Goal: Information Seeking & Learning: Find contact information

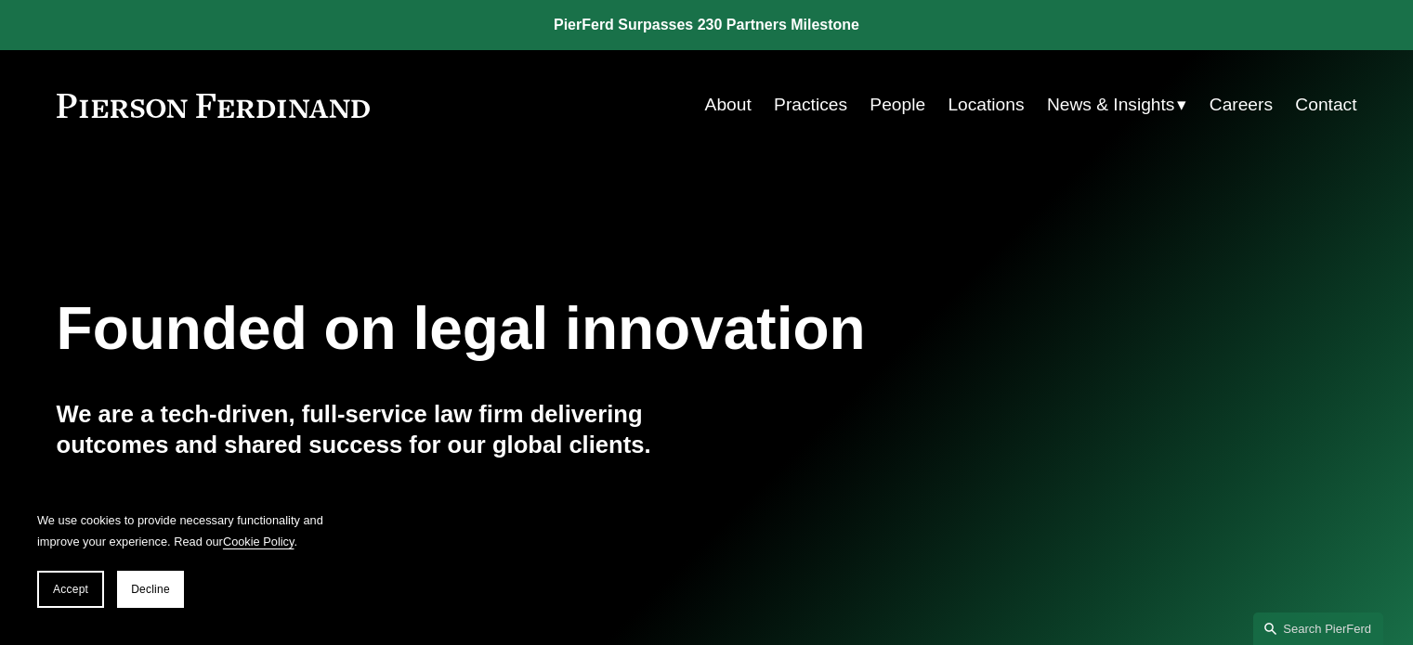
click at [60, 601] on button "Accept" at bounding box center [70, 589] width 67 height 37
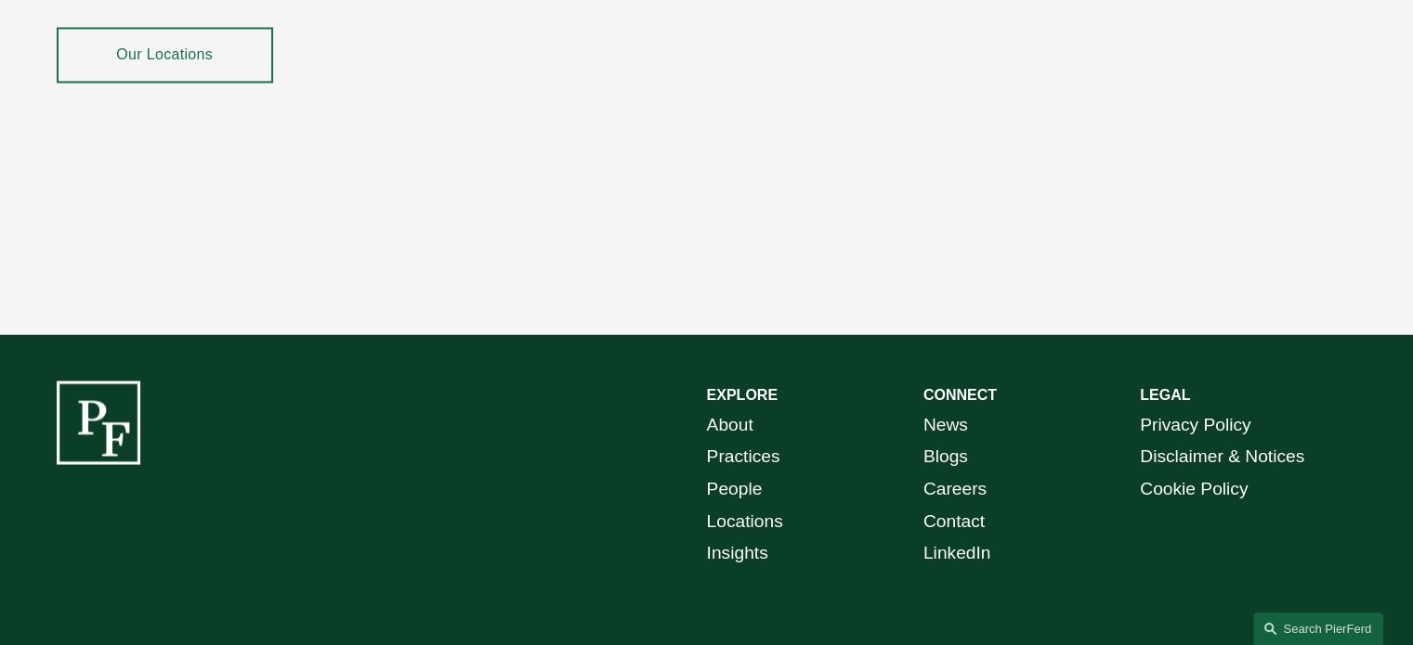
scroll to position [3432, 0]
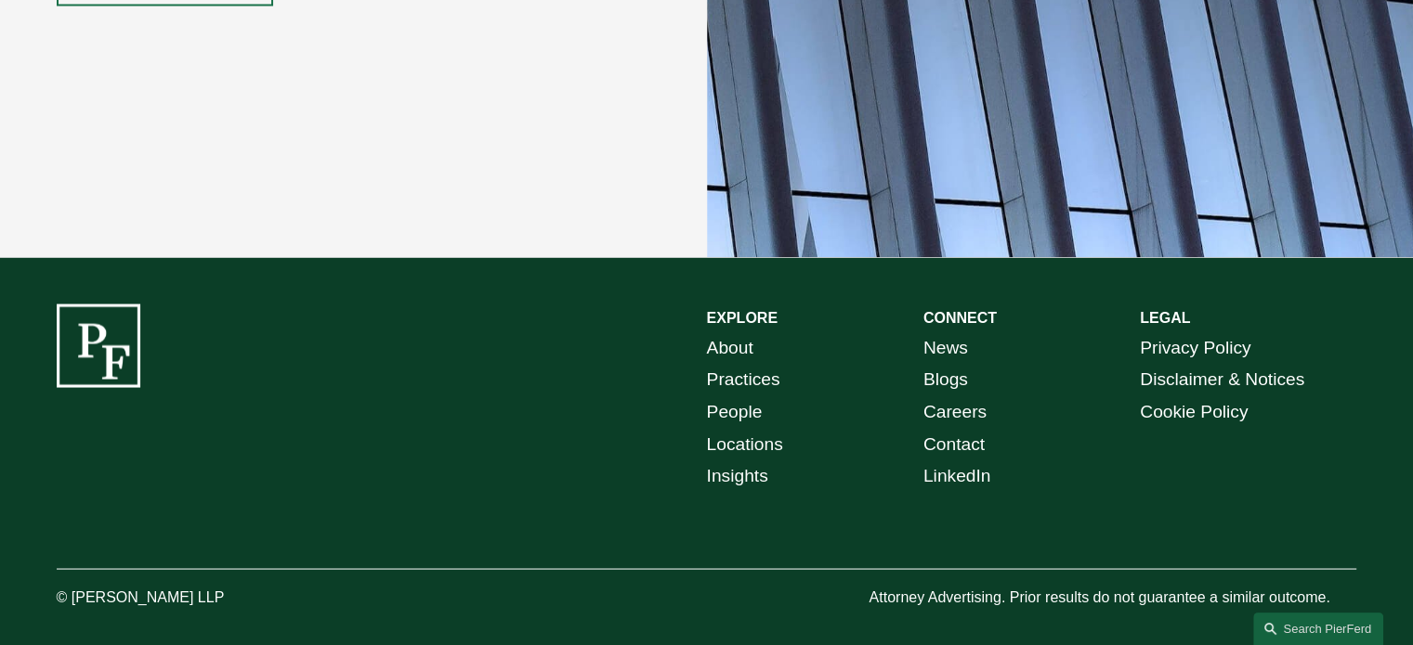
click at [762, 432] on link "Locations" at bounding box center [745, 444] width 76 height 33
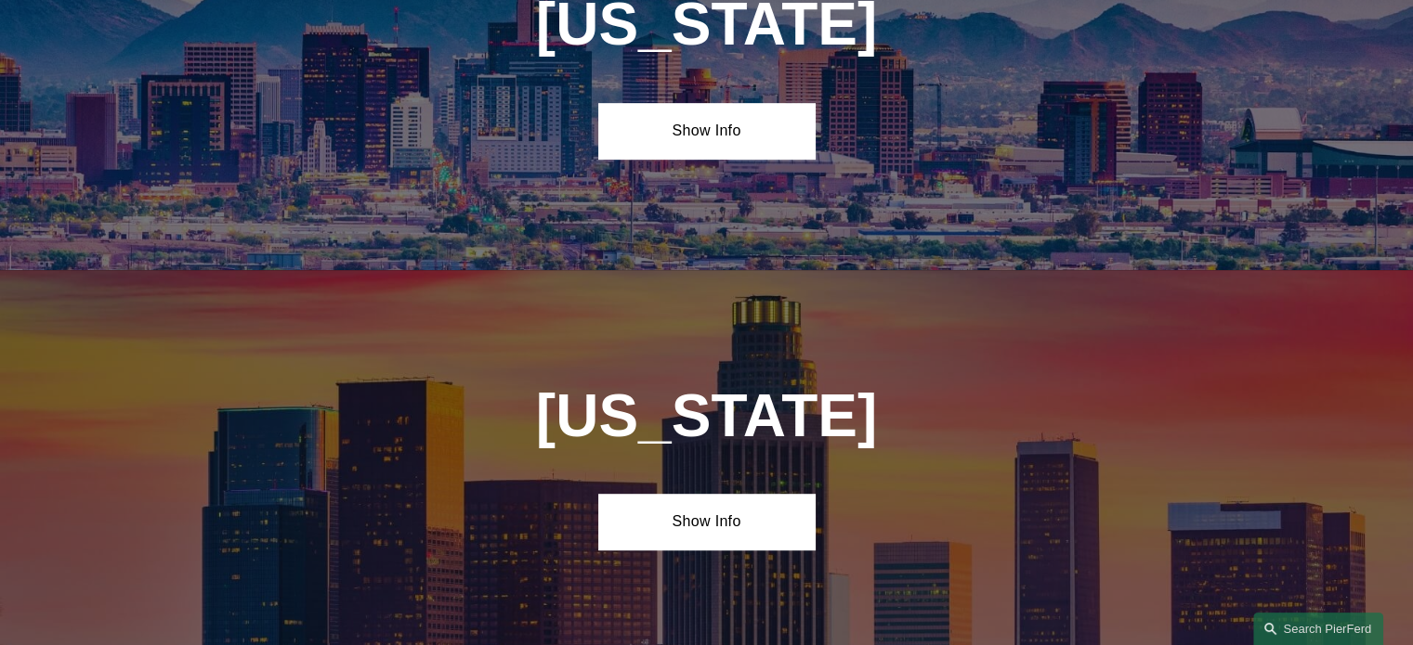
scroll to position [929, 0]
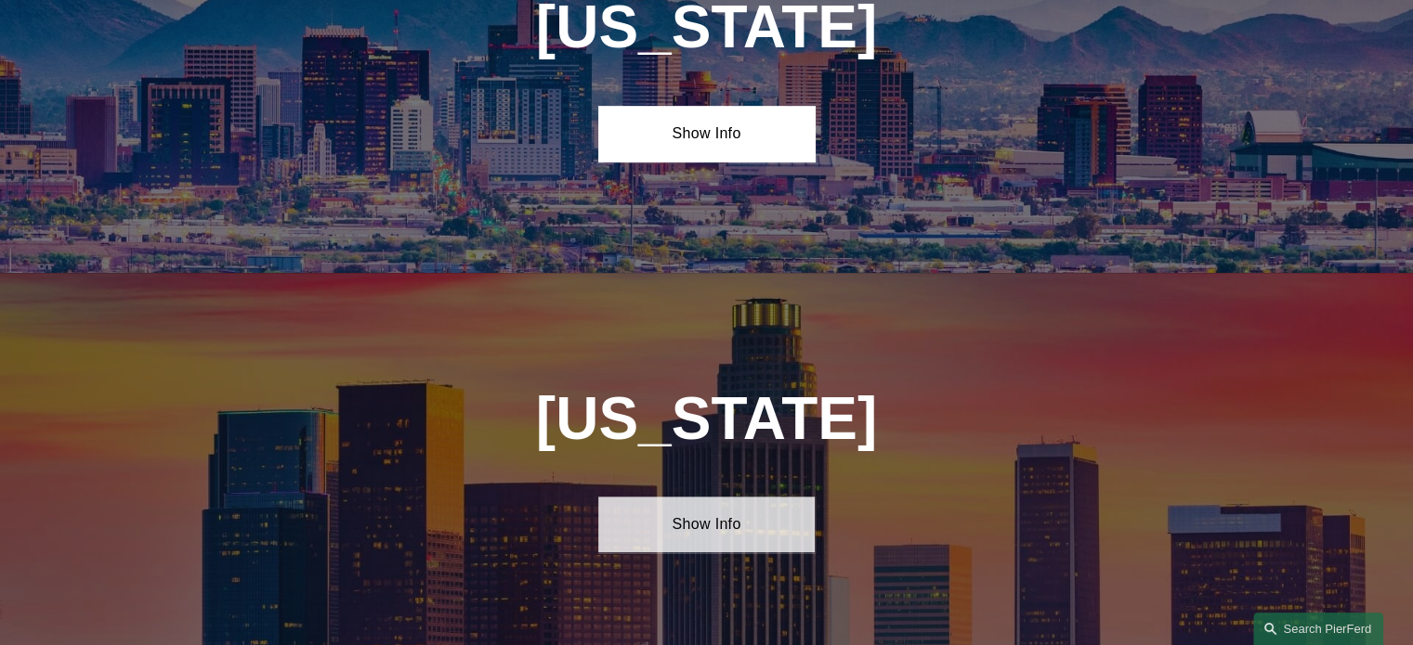
click at [743, 525] on link "Show Info" at bounding box center [706, 525] width 216 height 56
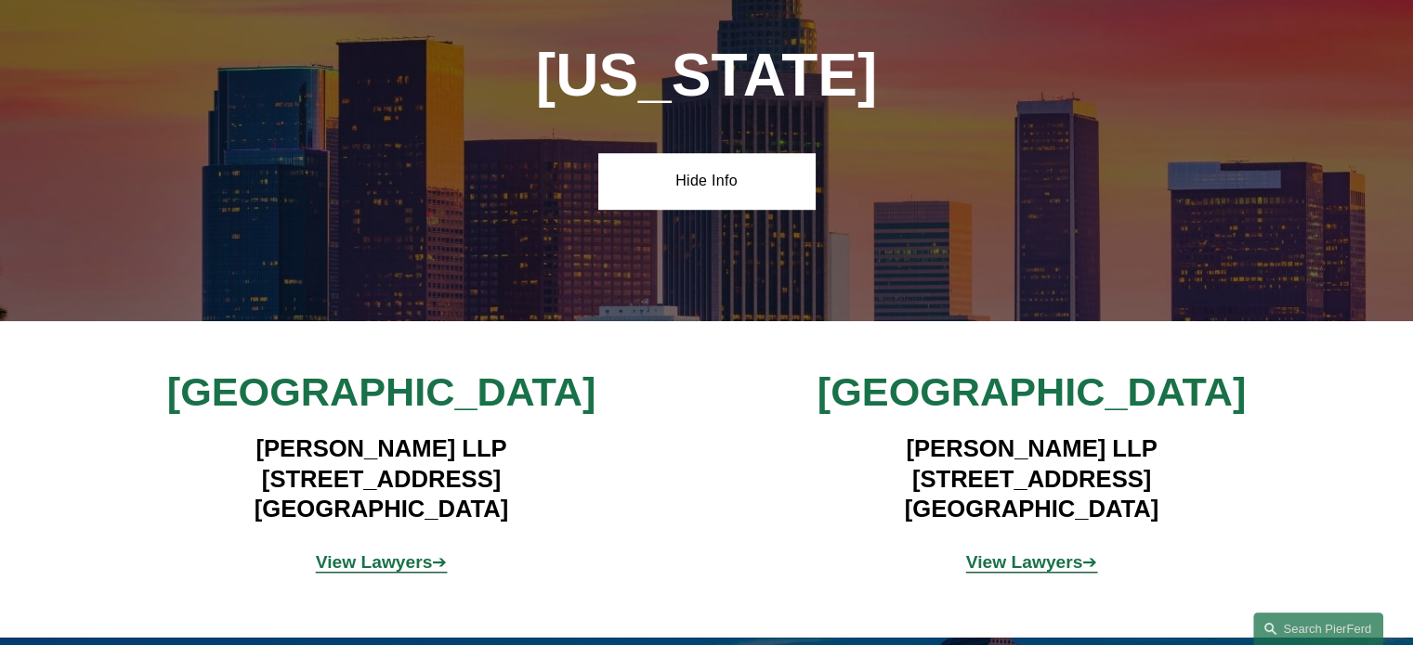
scroll to position [1393, 0]
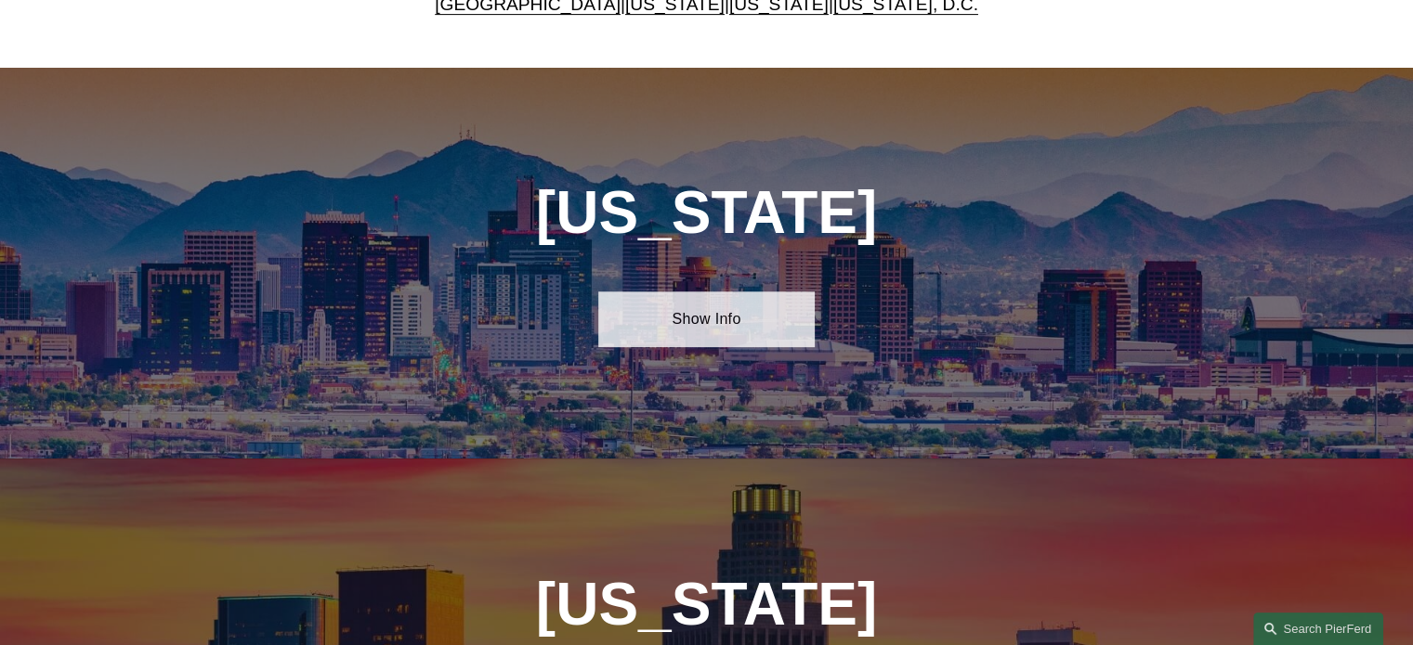
click at [780, 322] on link "Show Info" at bounding box center [706, 320] width 216 height 56
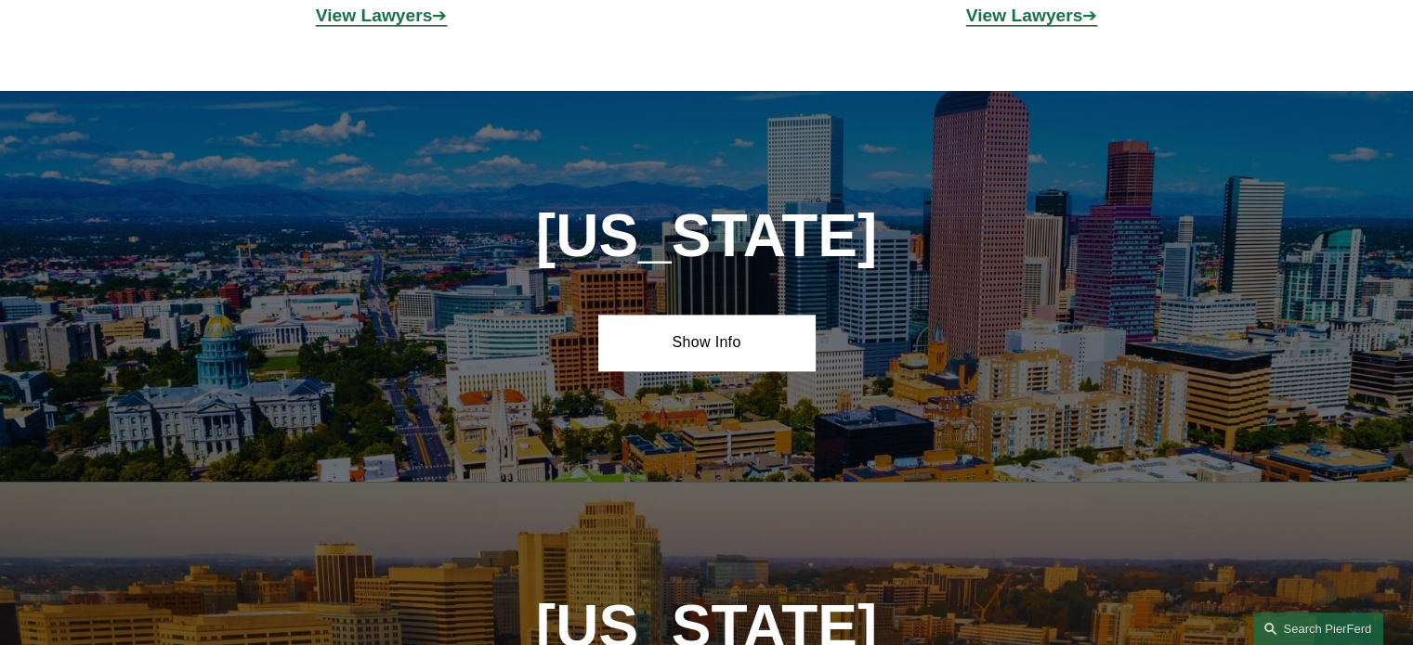
scroll to position [2229, 0]
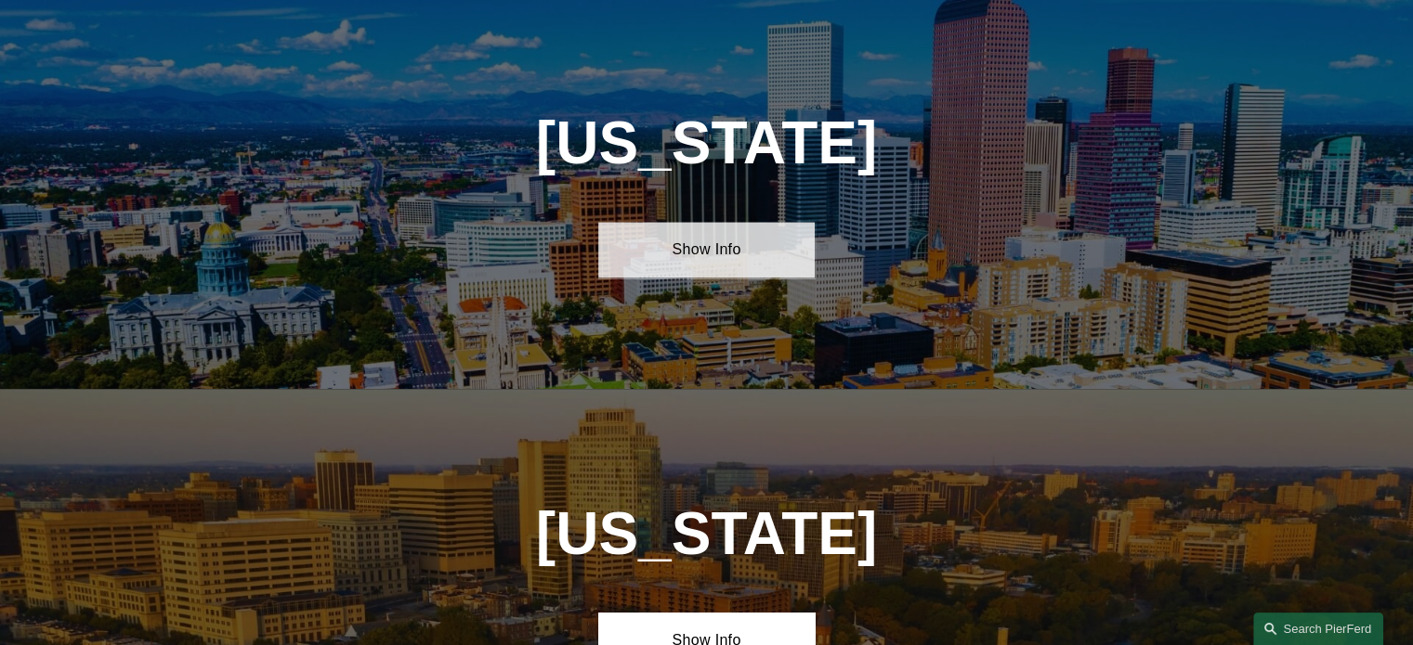
click at [725, 262] on link "Show Info" at bounding box center [706, 250] width 216 height 56
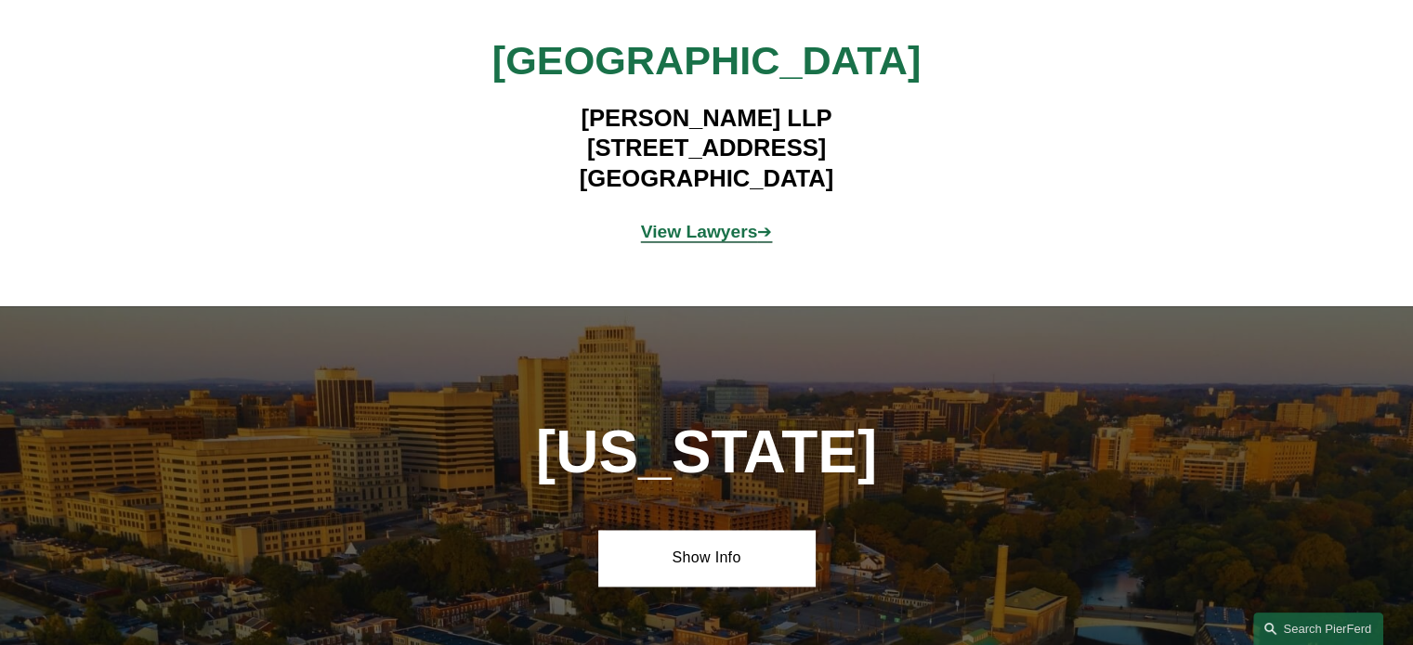
scroll to position [2786, 0]
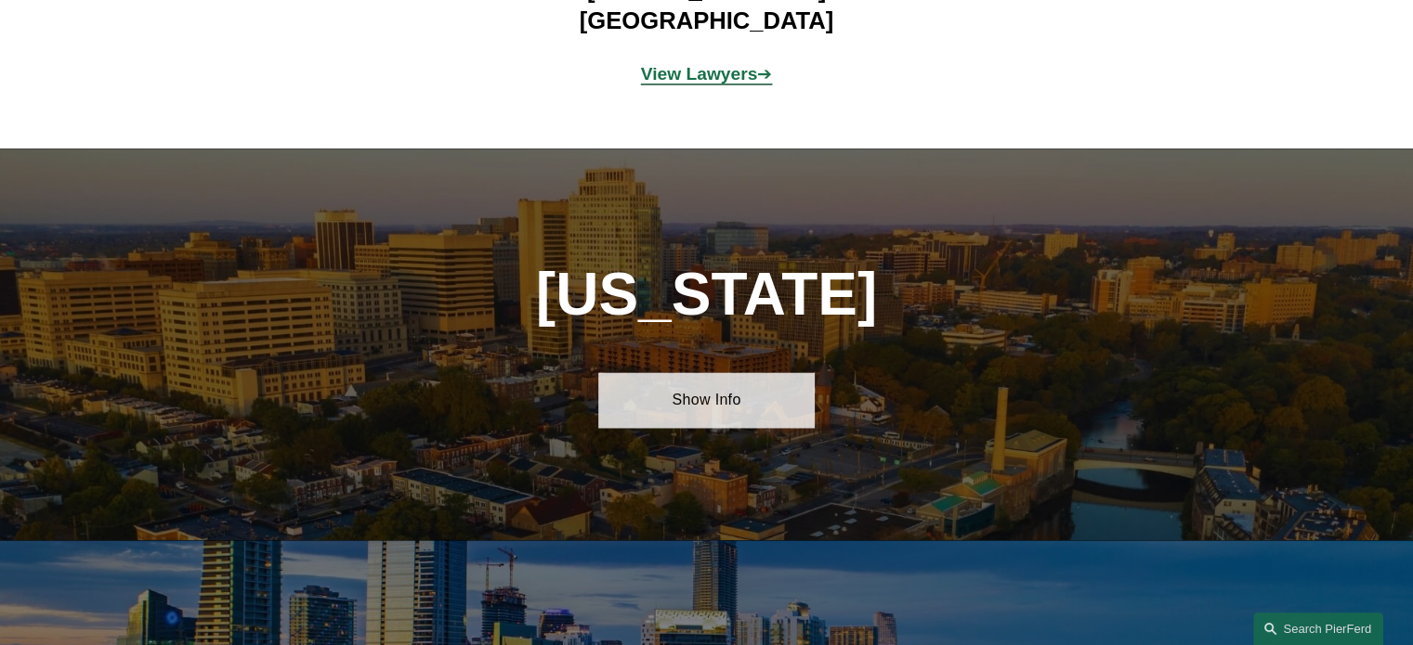
click at [734, 414] on link "Show Info" at bounding box center [706, 400] width 216 height 56
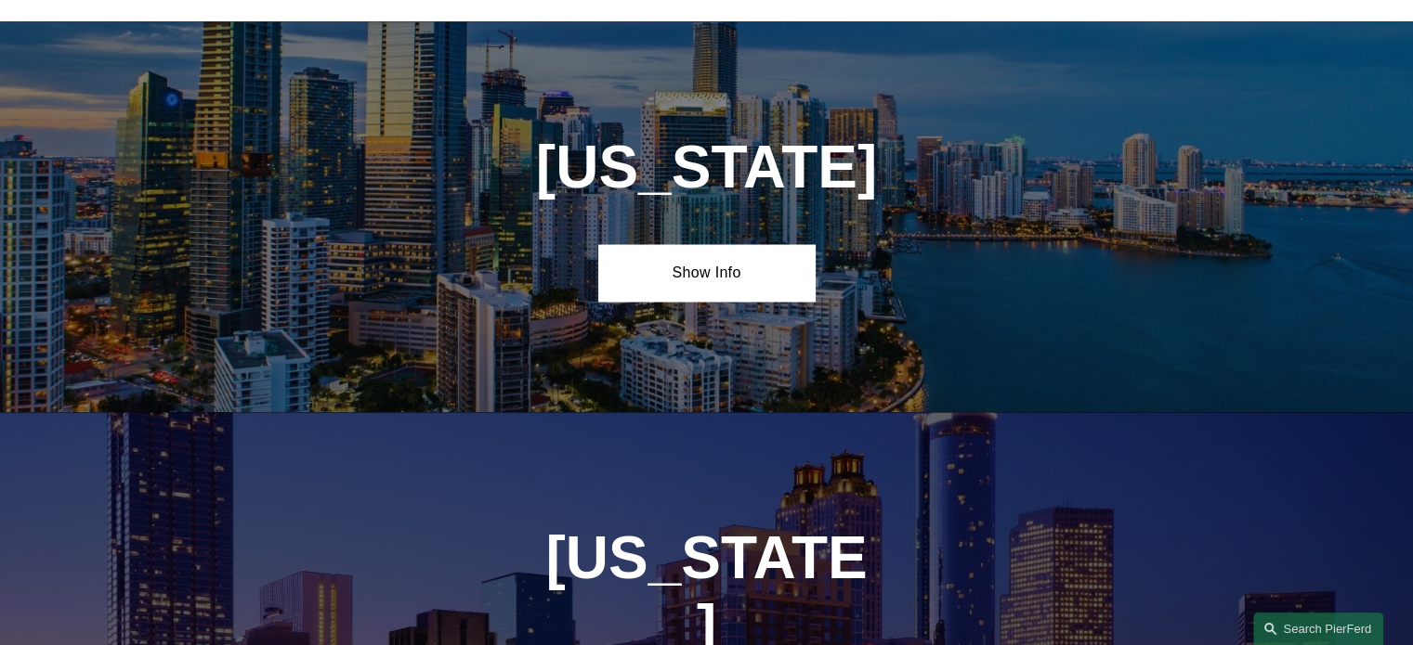
scroll to position [3622, 0]
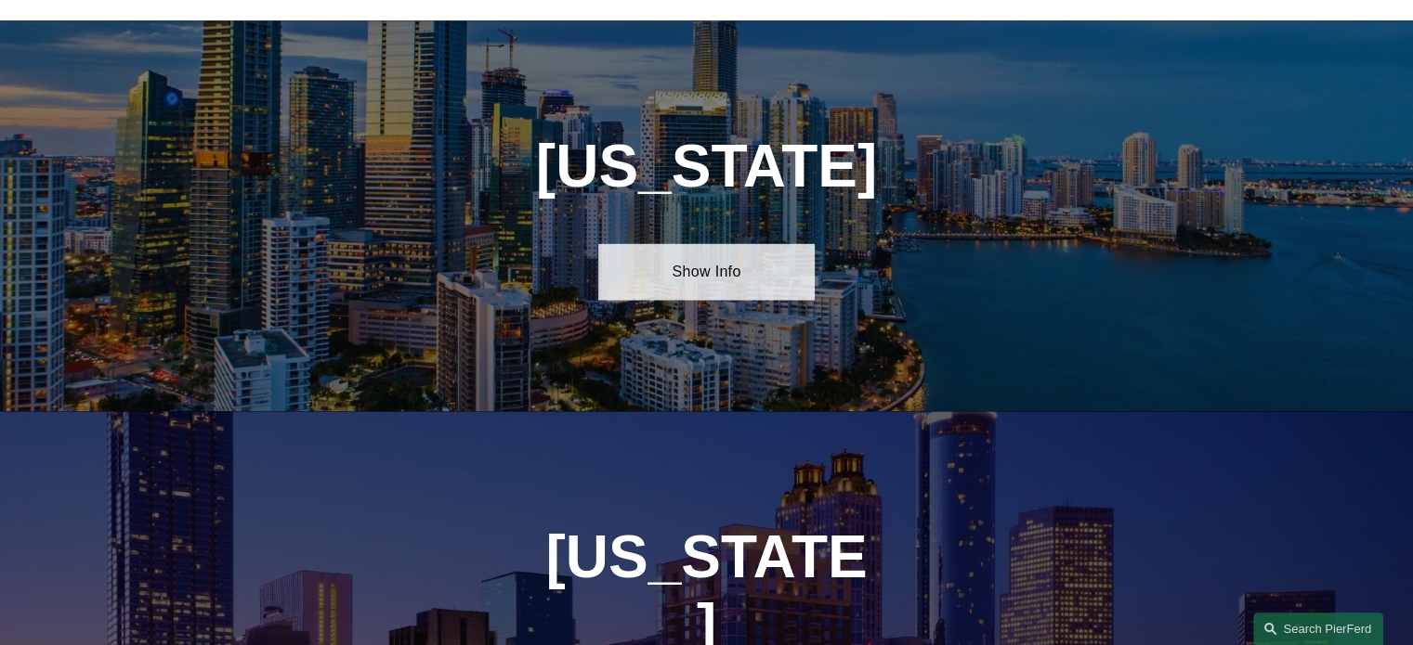
click at [714, 280] on link "Show Info" at bounding box center [706, 272] width 216 height 56
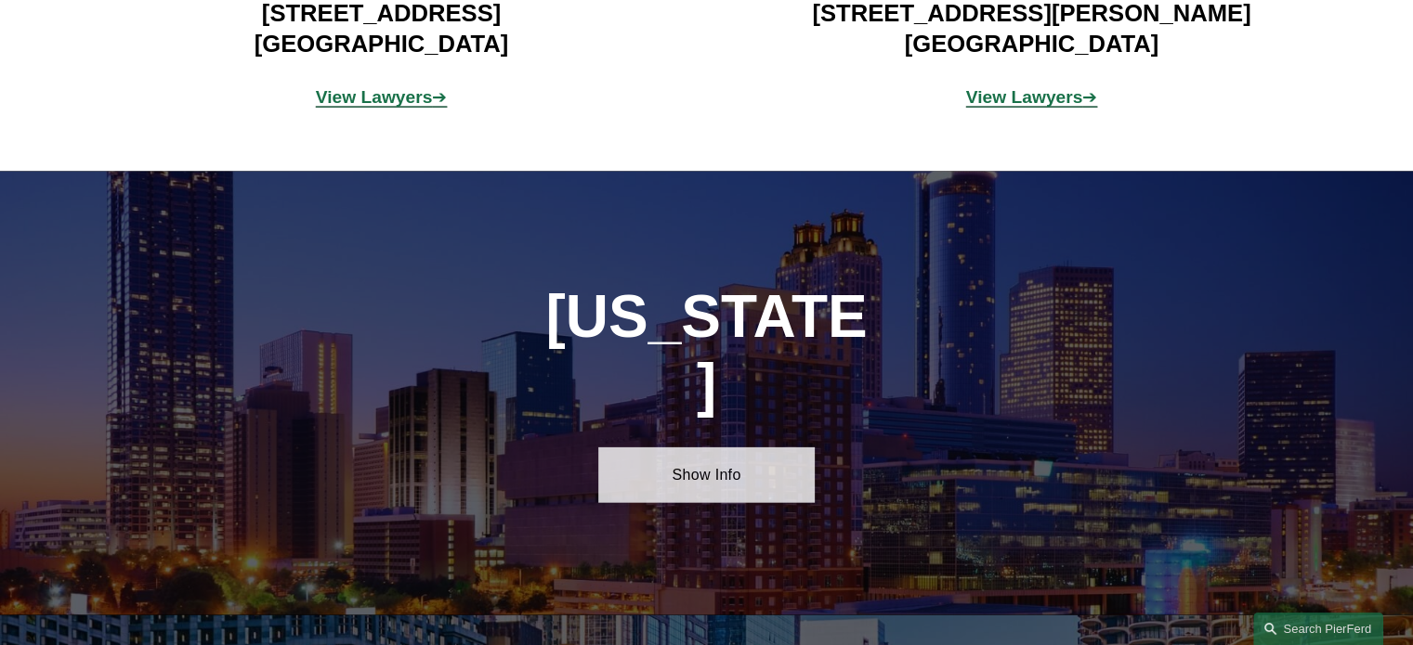
click at [759, 448] on link "Show Info" at bounding box center [706, 476] width 216 height 56
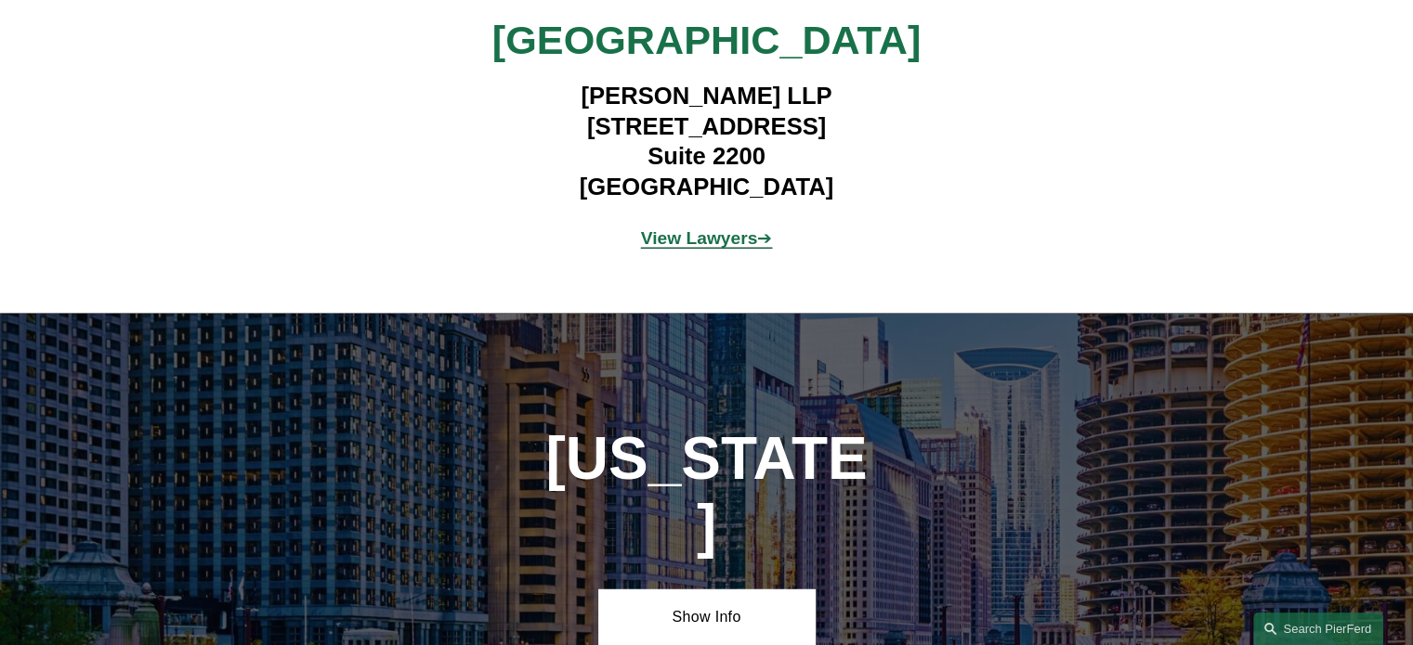
scroll to position [5015, 0]
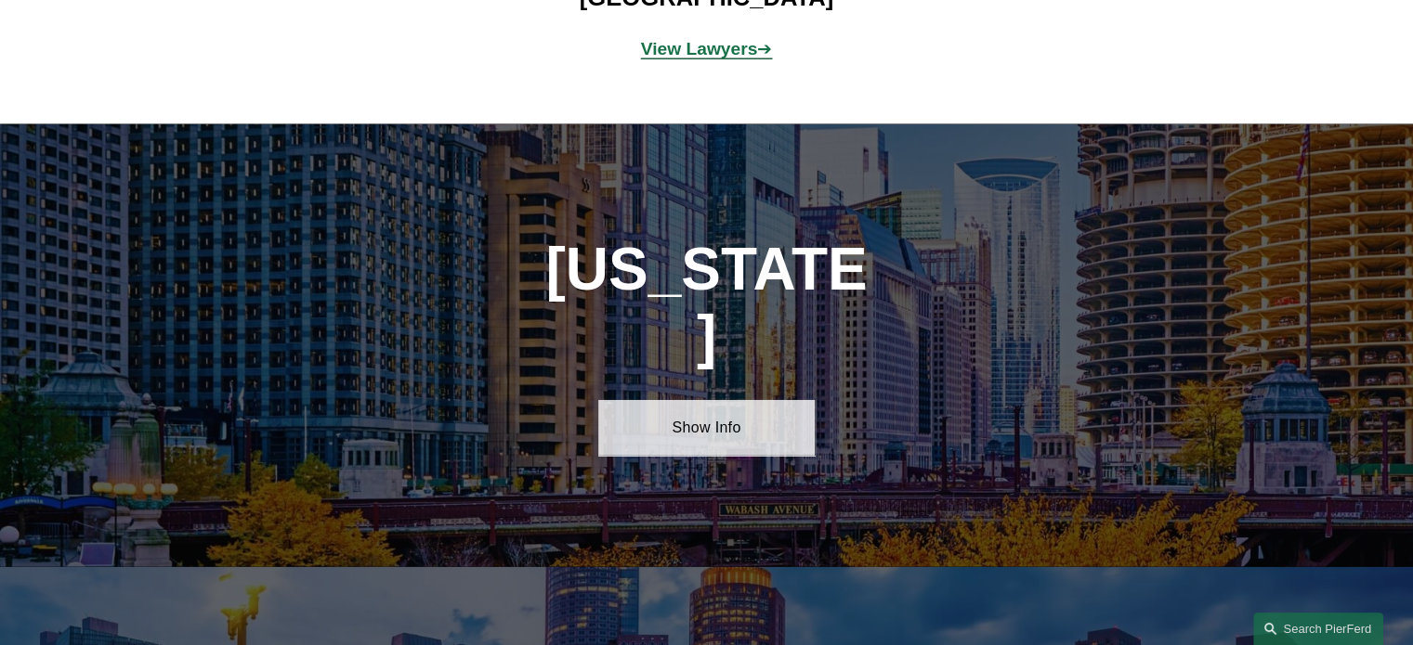
click at [724, 400] on link "Show Info" at bounding box center [706, 428] width 216 height 56
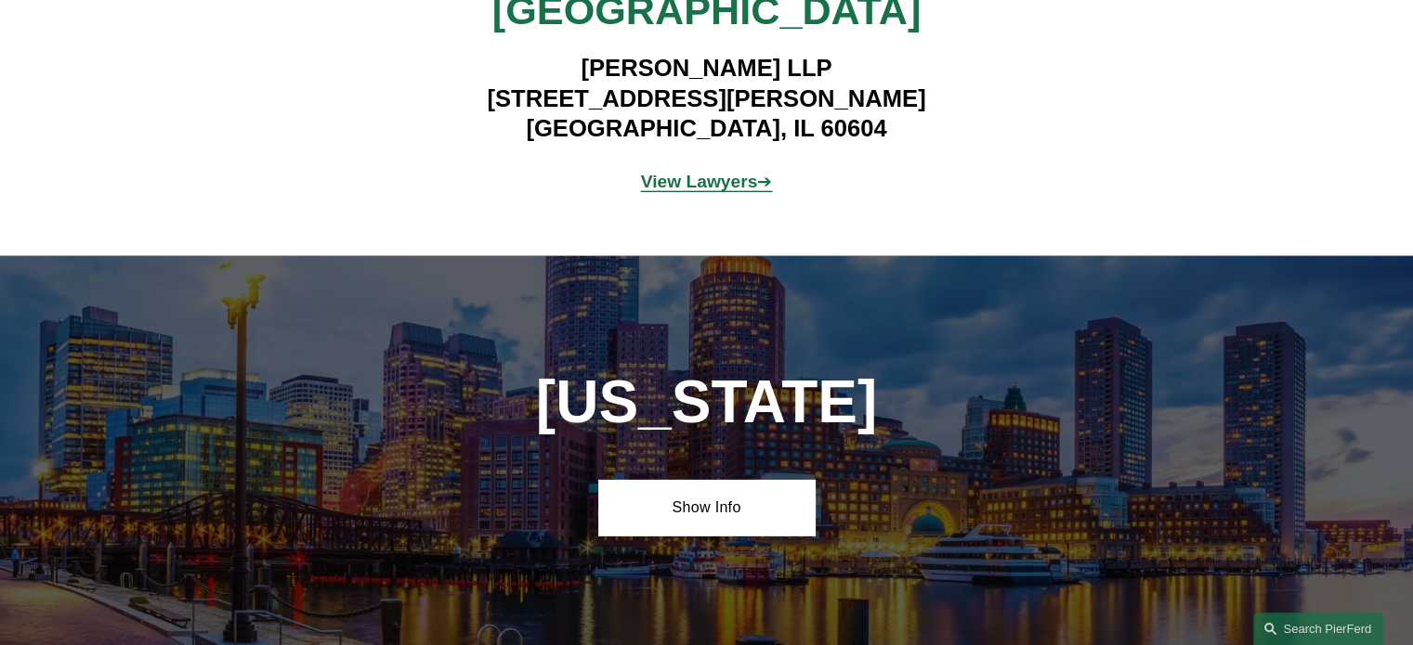
scroll to position [5665, 0]
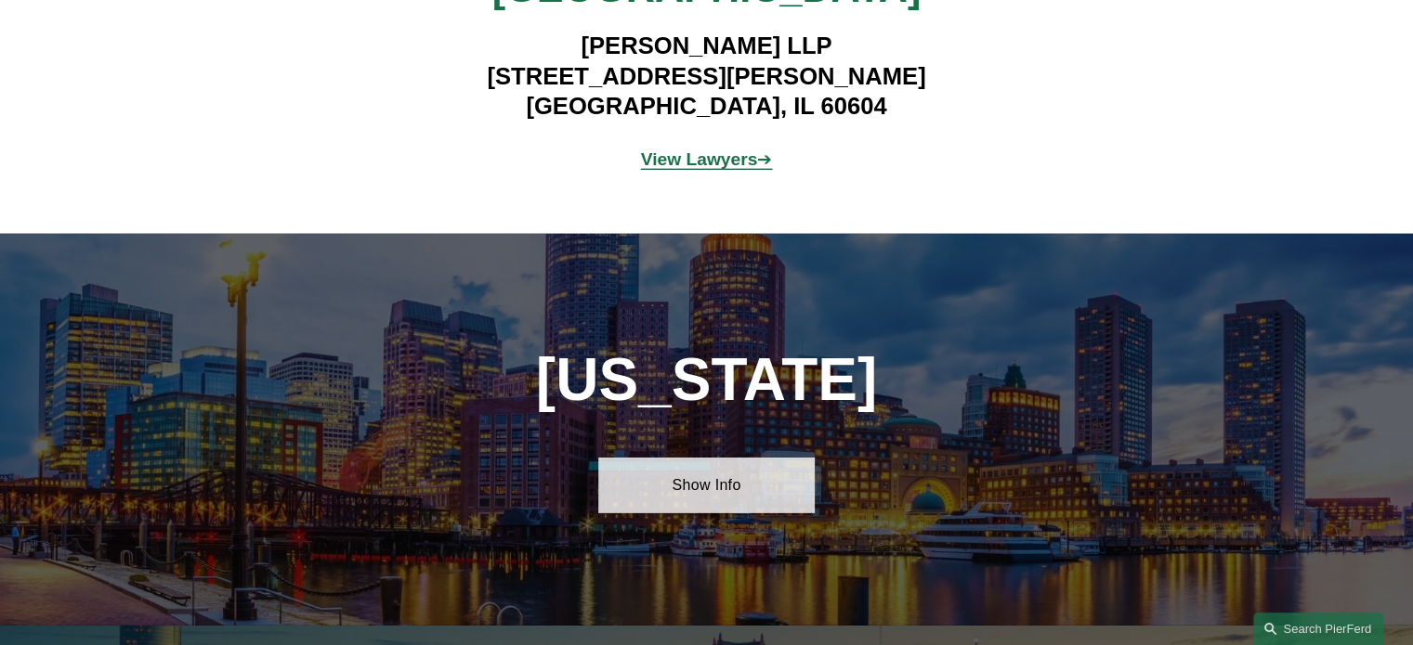
click at [747, 458] on link "Show Info" at bounding box center [706, 486] width 216 height 56
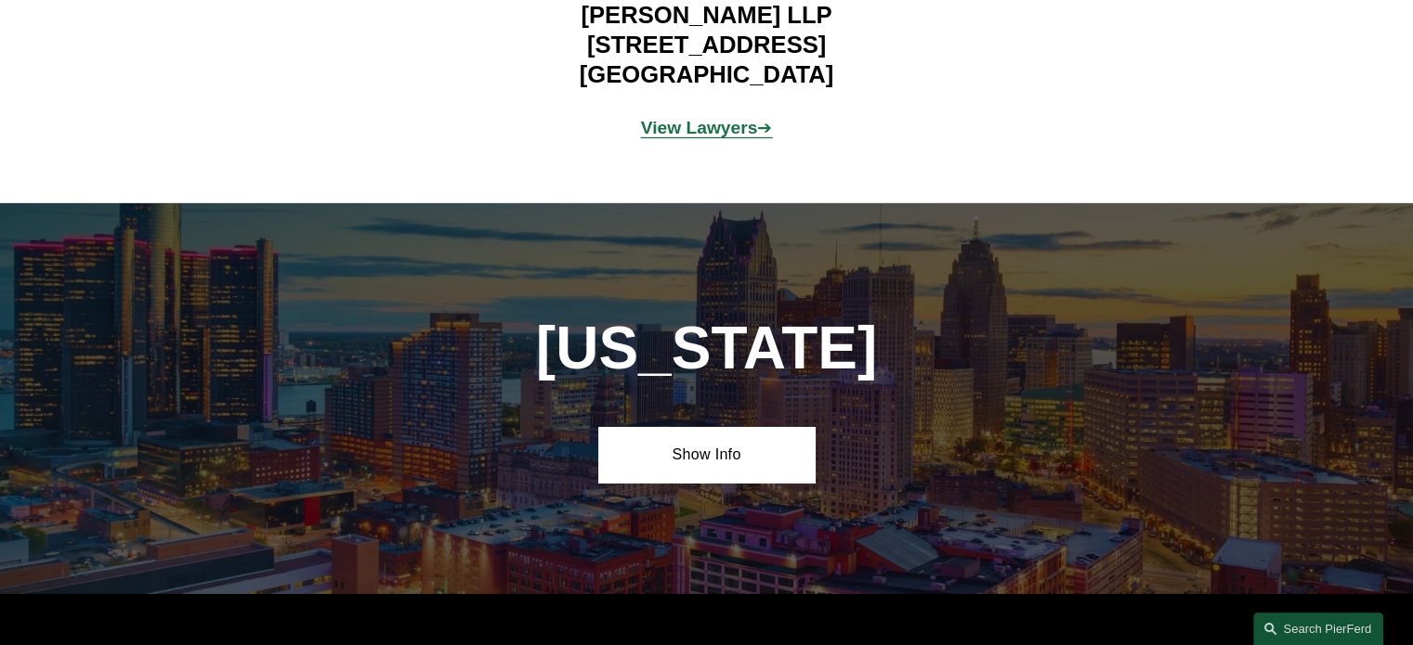
scroll to position [6408, 0]
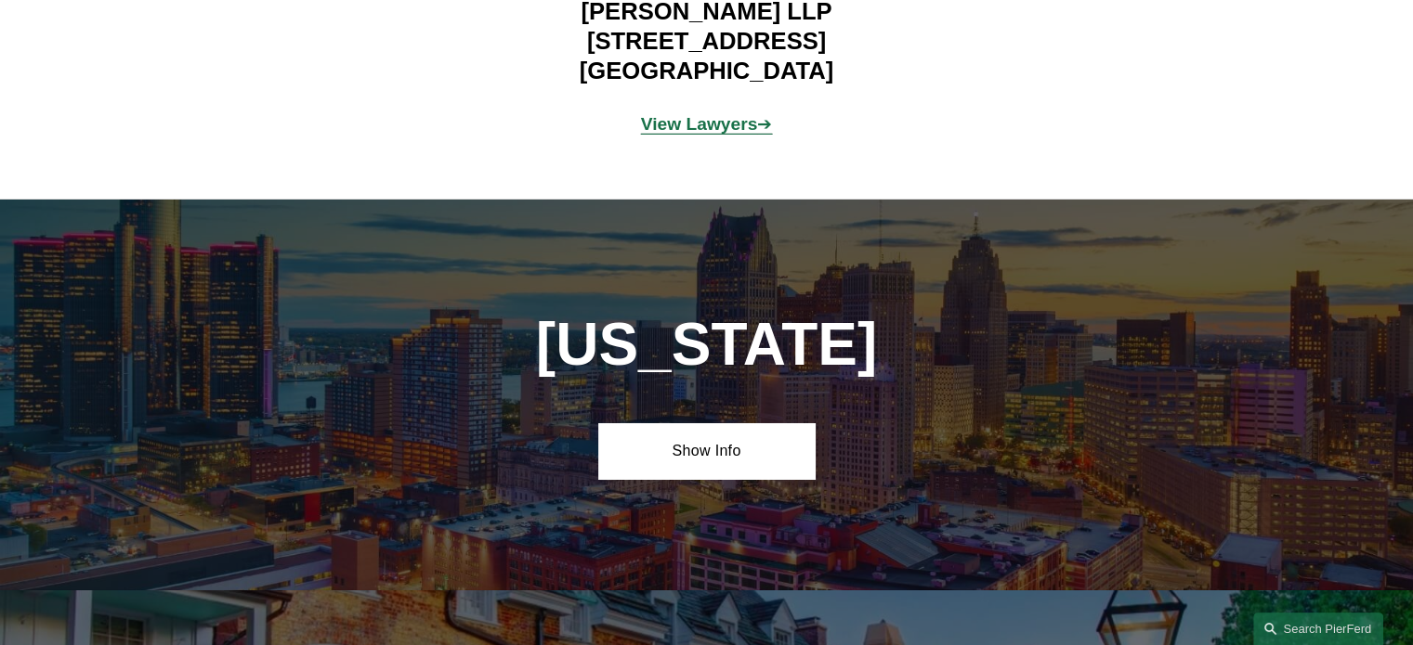
click at [747, 371] on div "[US_STATE] Show Info" at bounding box center [706, 395] width 1413 height 391
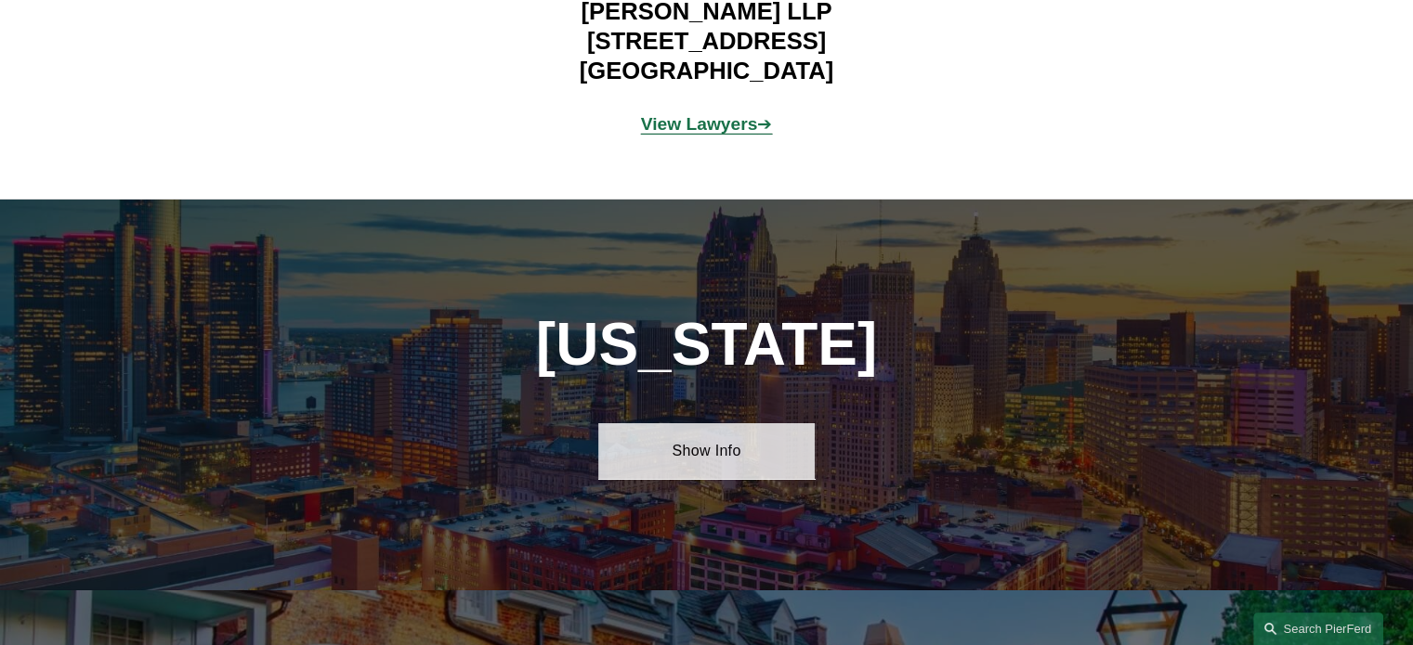
click at [748, 424] on link "Show Info" at bounding box center [706, 452] width 216 height 56
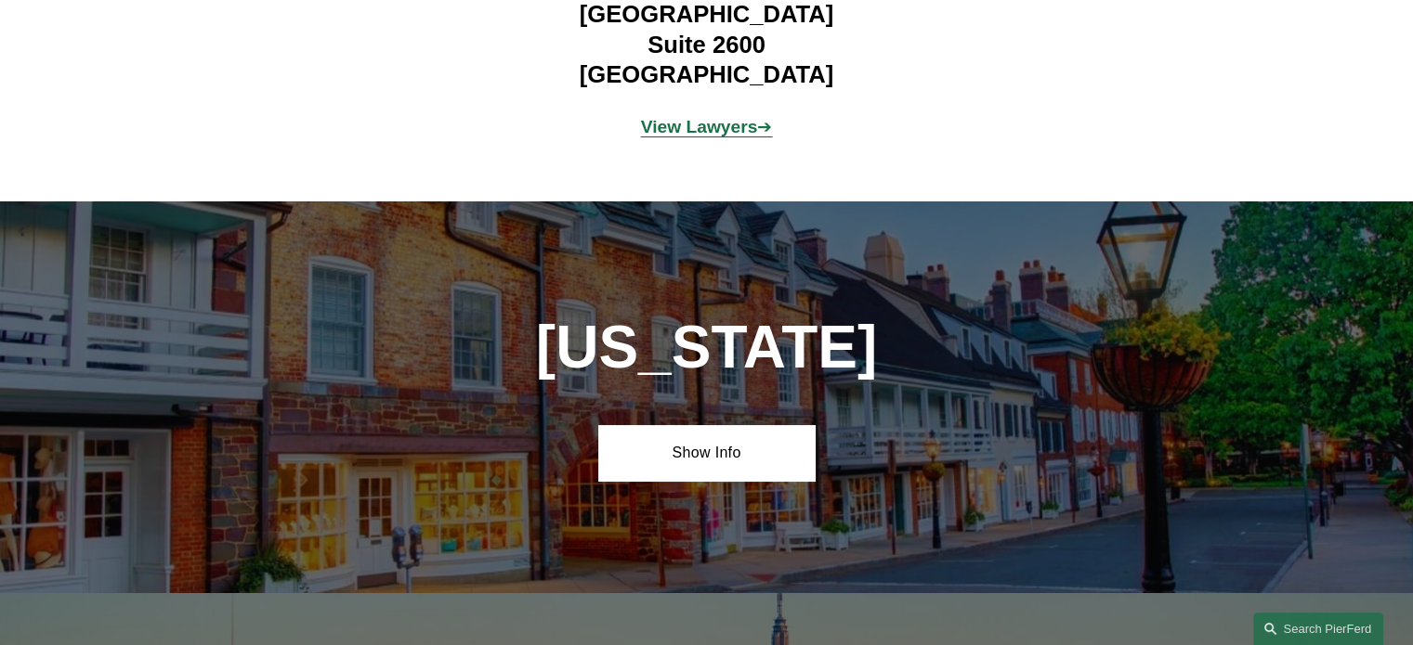
scroll to position [7151, 0]
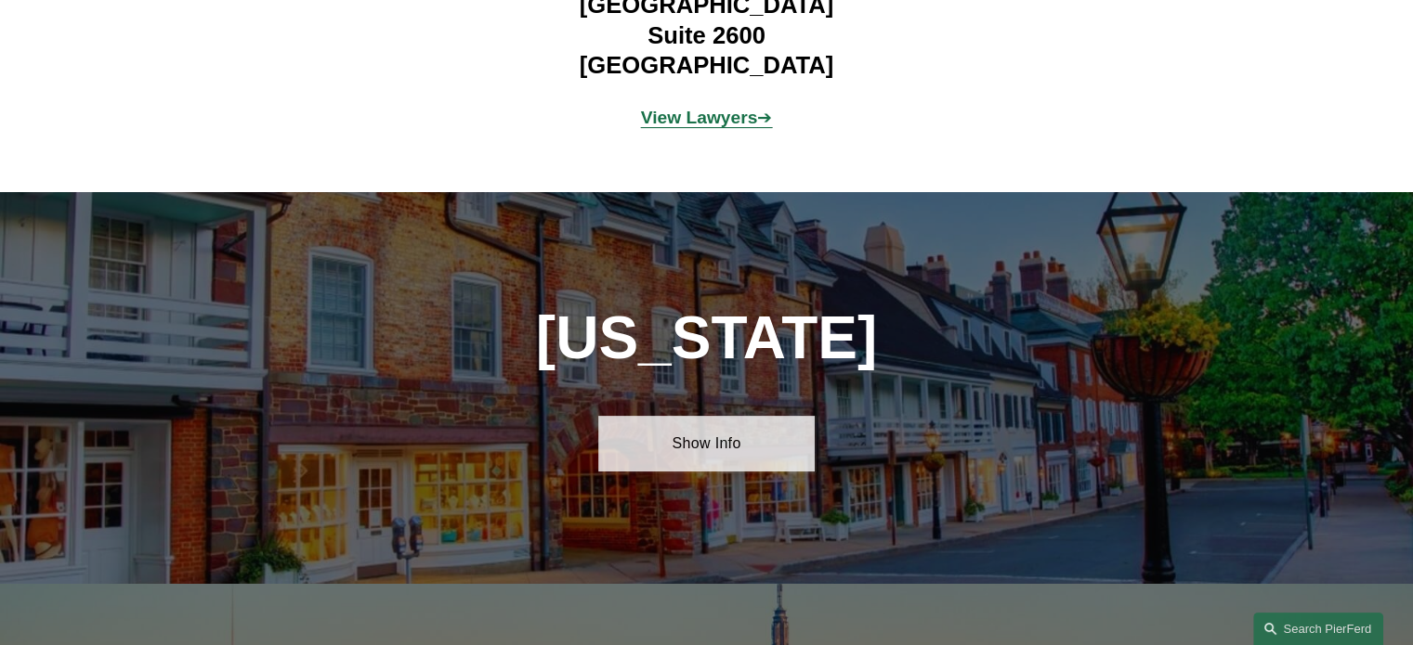
click at [750, 416] on link "Show Info" at bounding box center [706, 444] width 216 height 56
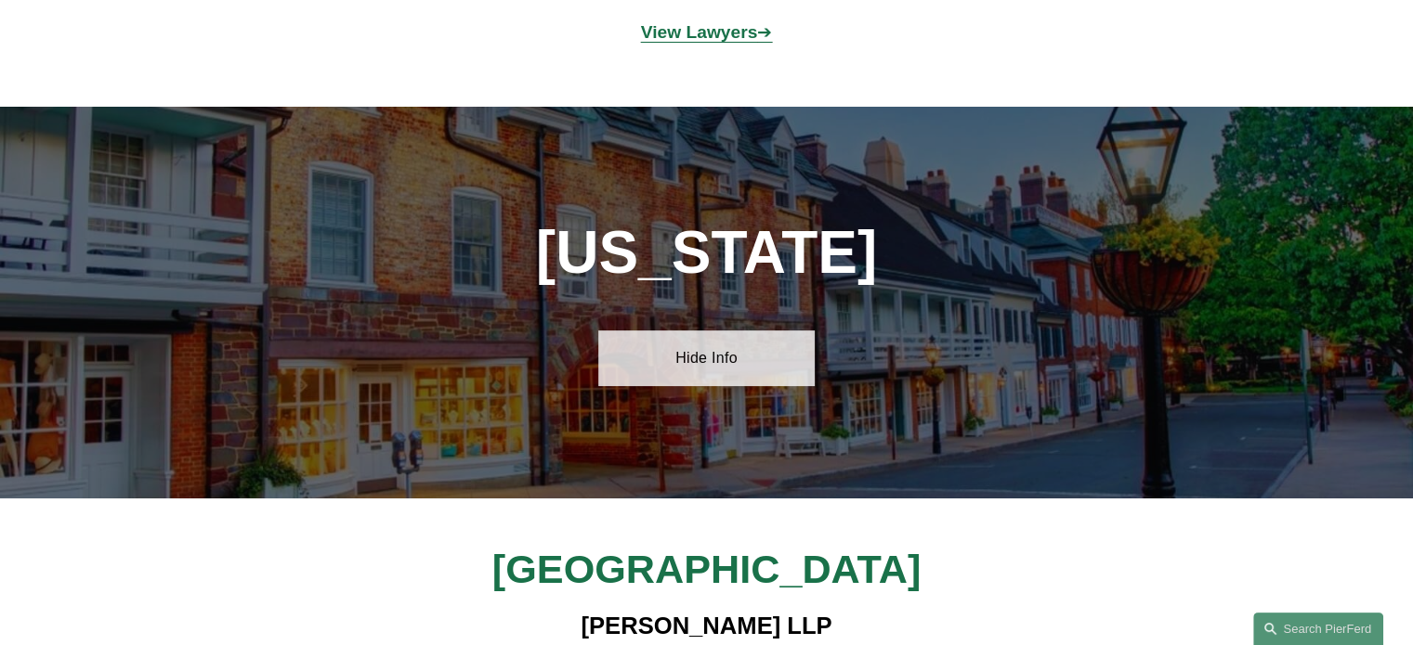
scroll to position [7337, 0]
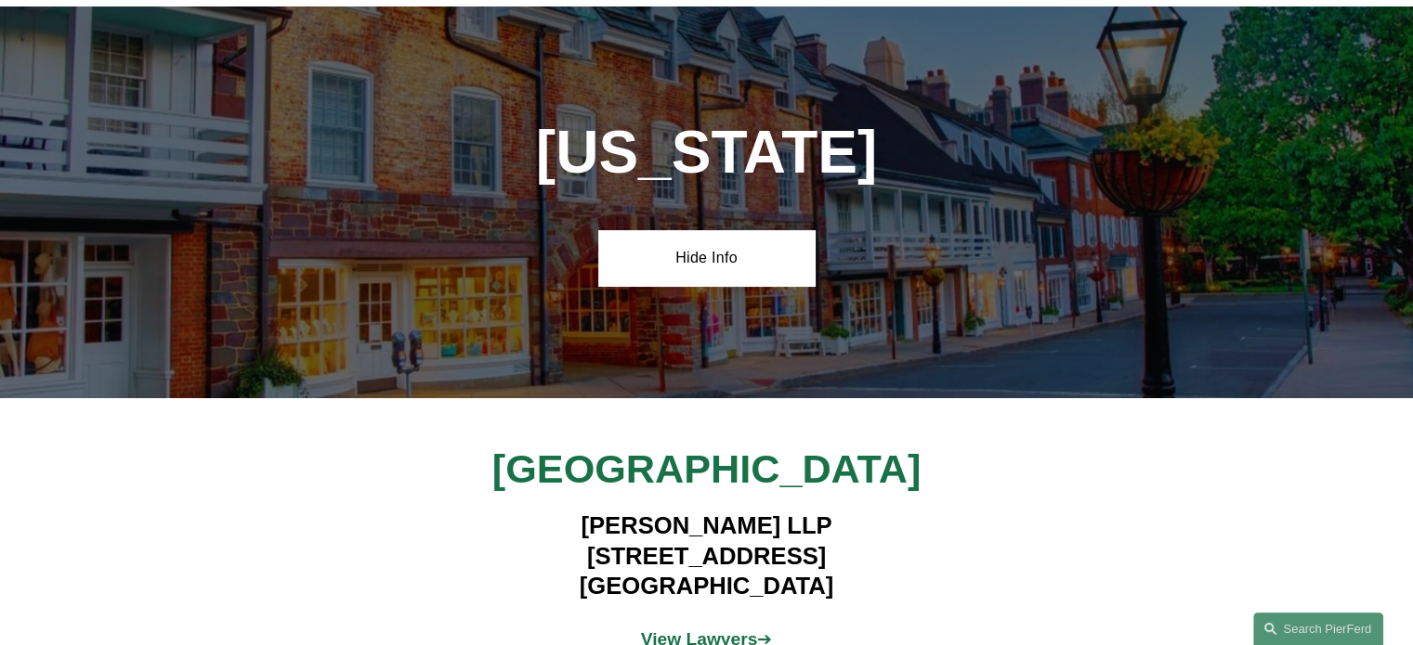
drag, startPoint x: 569, startPoint y: 412, endPoint x: 825, endPoint y: 486, distance: 265.7
click at [825, 511] on h4 "[PERSON_NAME] LLP [STREET_ADDRESS]" at bounding box center [706, 556] width 541 height 90
copy h4 "[PERSON_NAME] LLP [STREET_ADDRESS]"
